Goal: Check status: Check status

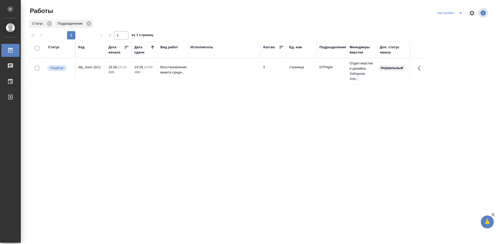
click at [219, 119] on div "Статус Код Дата начала Дата сдачи Вид работ Исполнитель Кол-во Ед. изм Подразде…" at bounding box center [259, 135] width 460 height 187
click at [88, 66] on div "dtp_AwA-1811" at bounding box center [90, 67] width 25 height 5
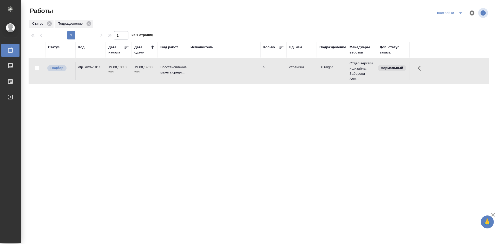
click at [88, 66] on div "dtp_AwA-1811" at bounding box center [90, 67] width 25 height 5
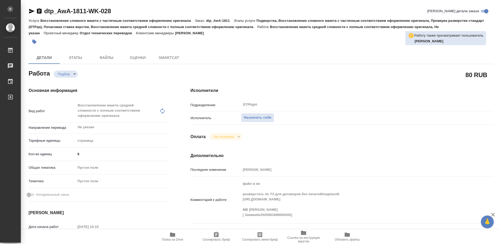
type textarea "x"
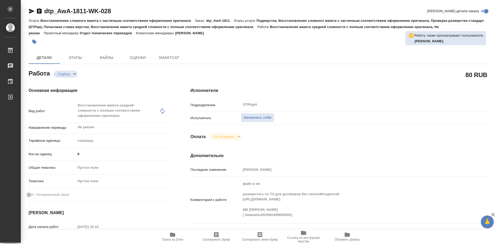
type textarea "x"
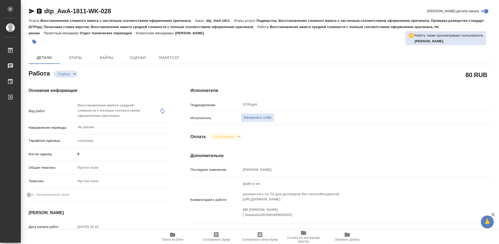
type textarea "x"
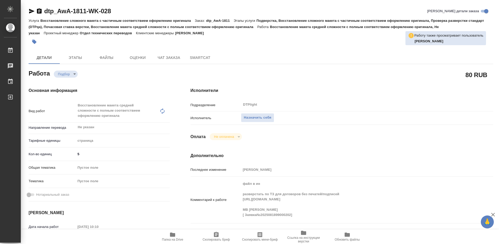
type textarea "x"
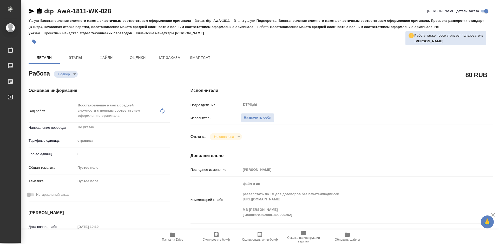
type textarea "x"
